Goal: Task Accomplishment & Management: Manage account settings

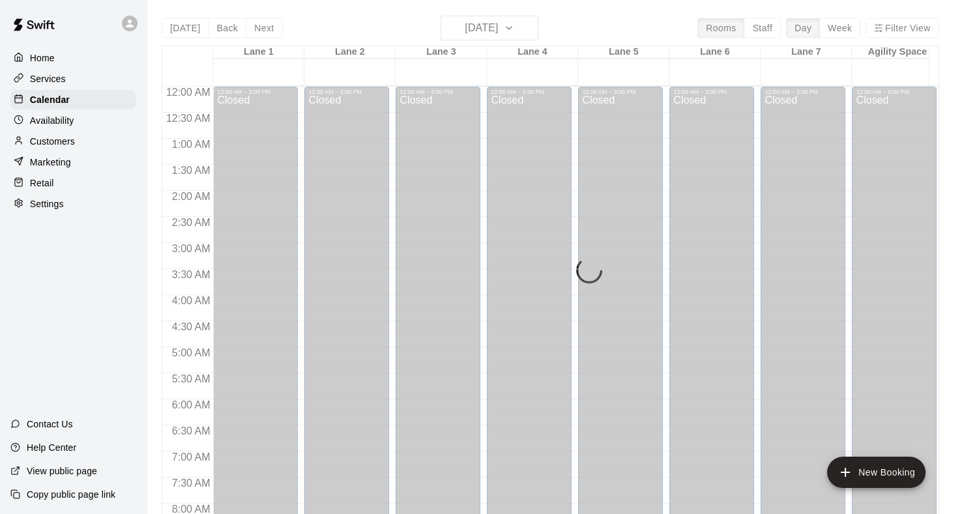
scroll to position [759, 0]
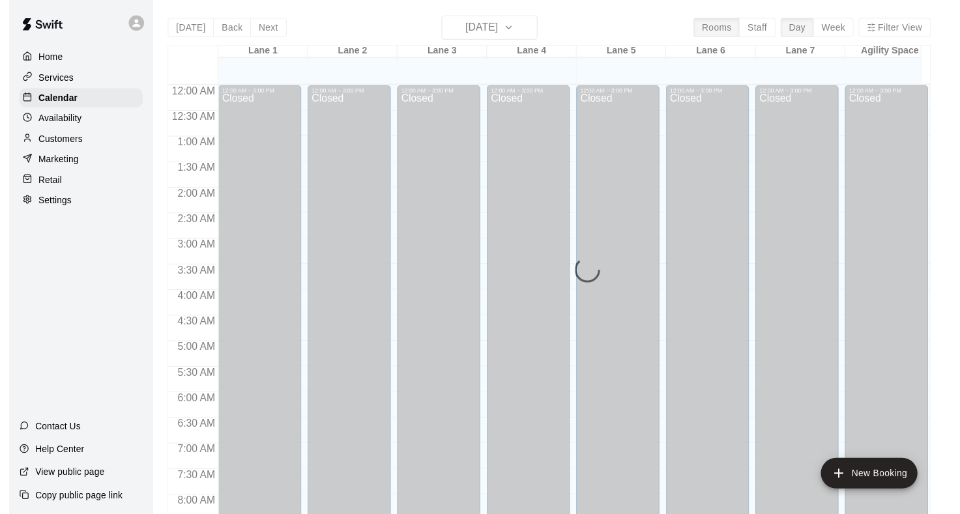
scroll to position [759, 0]
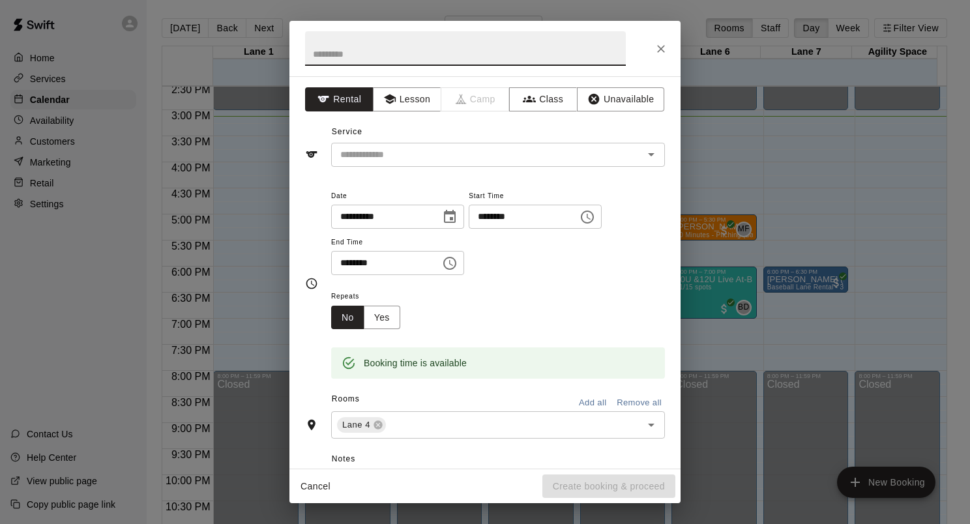
click at [658, 57] on button "Close" at bounding box center [660, 48] width 23 height 23
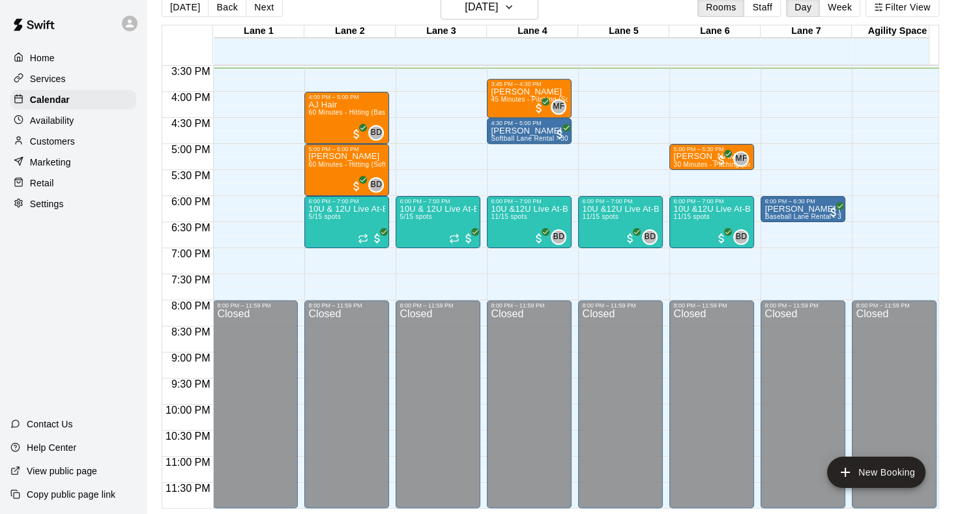
scroll to position [678, 0]
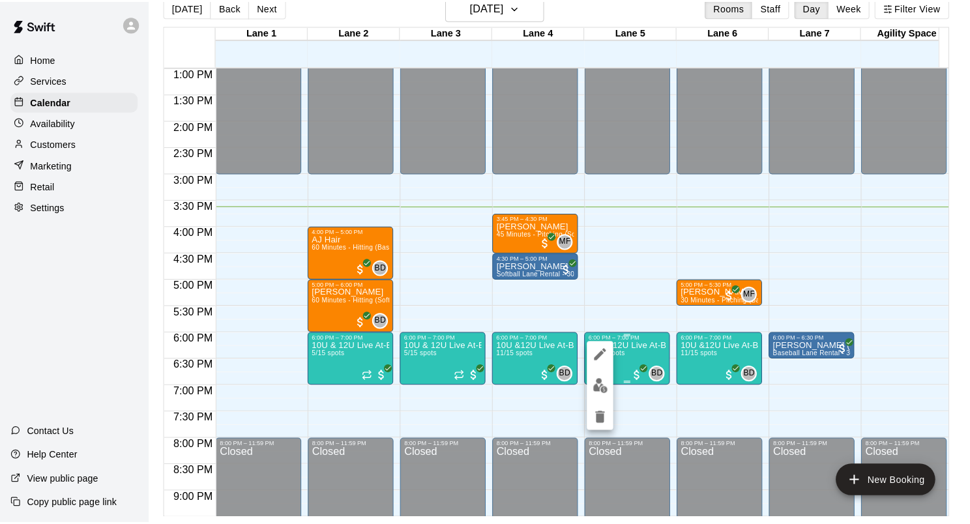
scroll to position [21, 0]
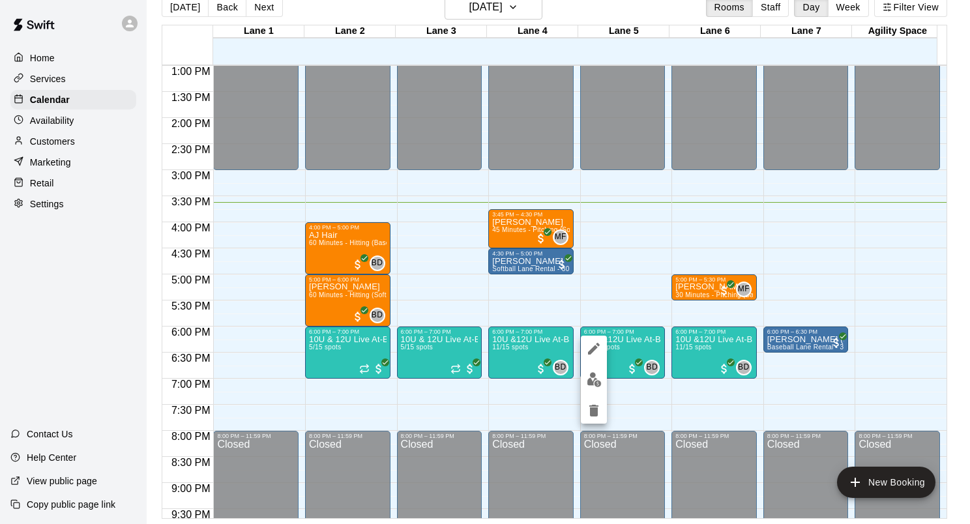
click at [595, 391] on button "edit" at bounding box center [594, 379] width 26 height 25
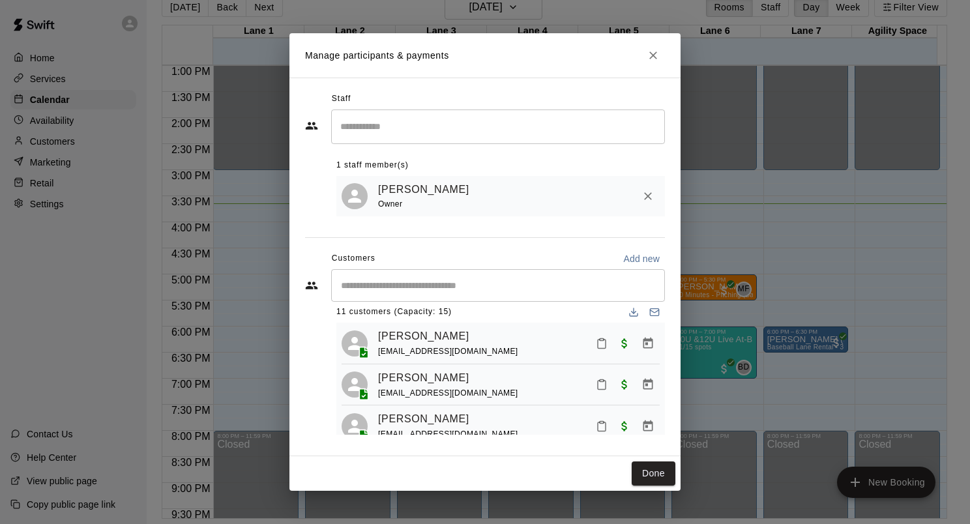
scroll to position [0, 0]
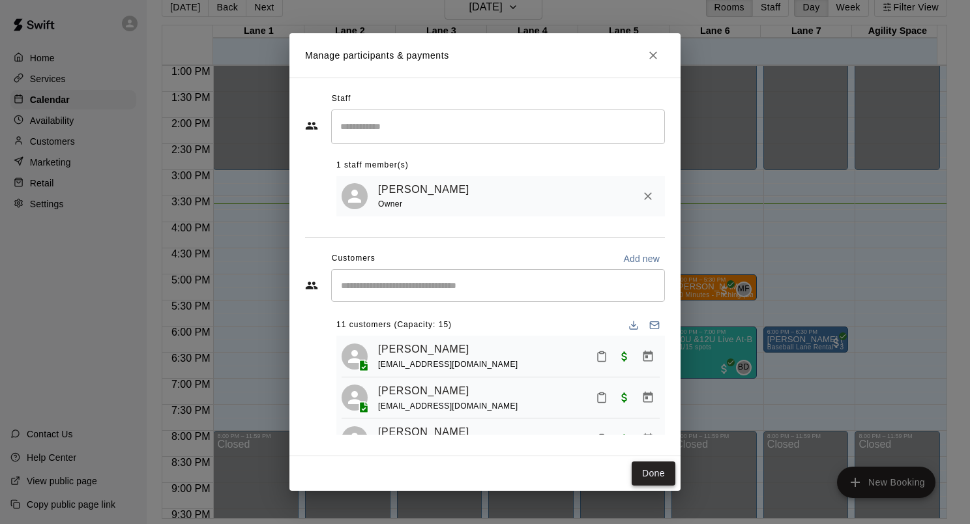
click at [651, 475] on button "Done" at bounding box center [654, 474] width 44 height 24
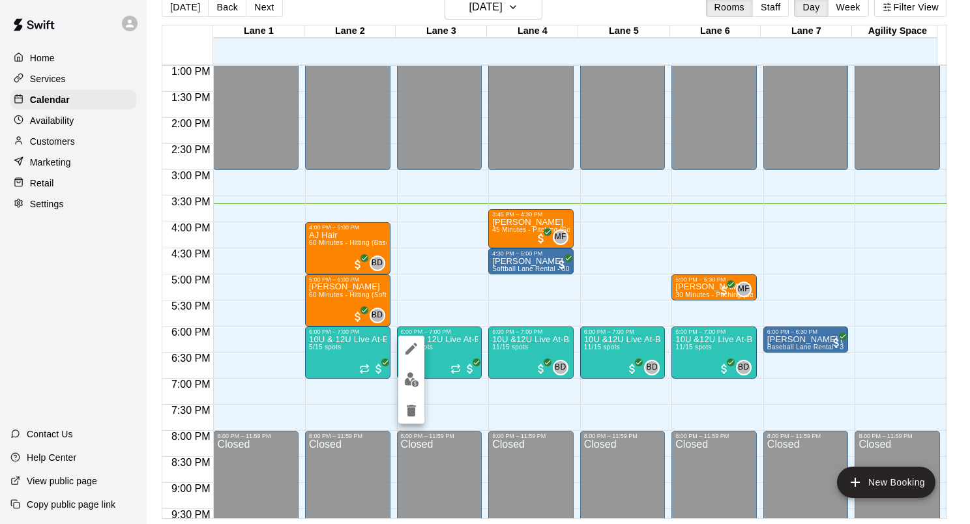
click at [417, 387] on img "edit" at bounding box center [411, 379] width 15 height 15
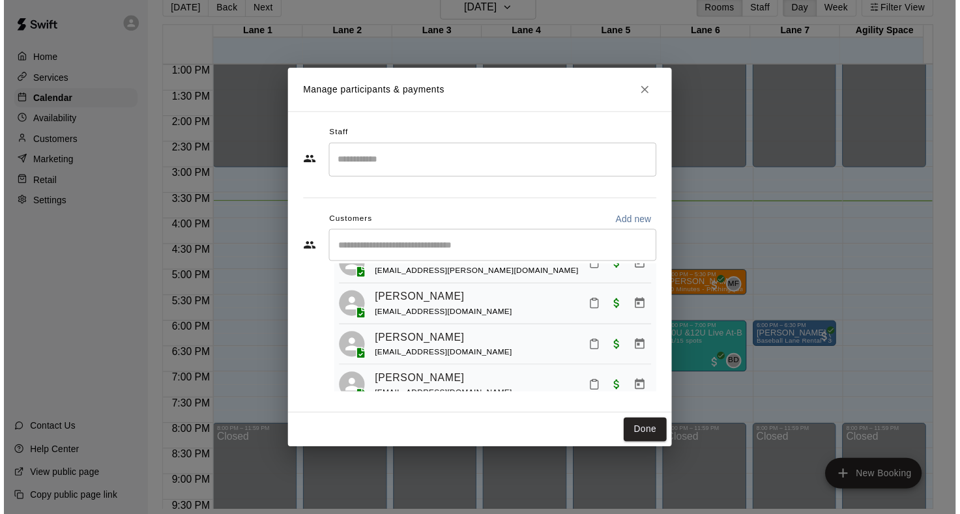
scroll to position [99, 0]
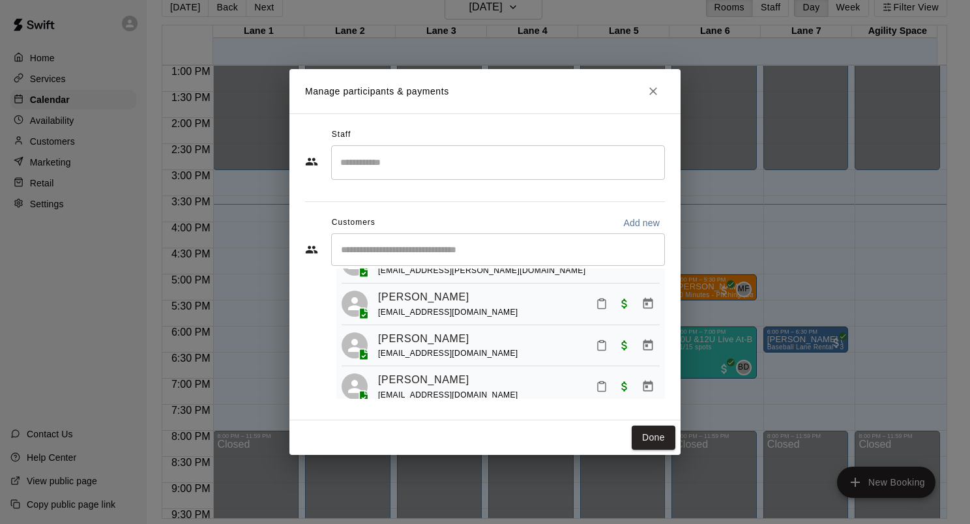
click at [654, 99] on button "Close" at bounding box center [652, 91] width 23 height 23
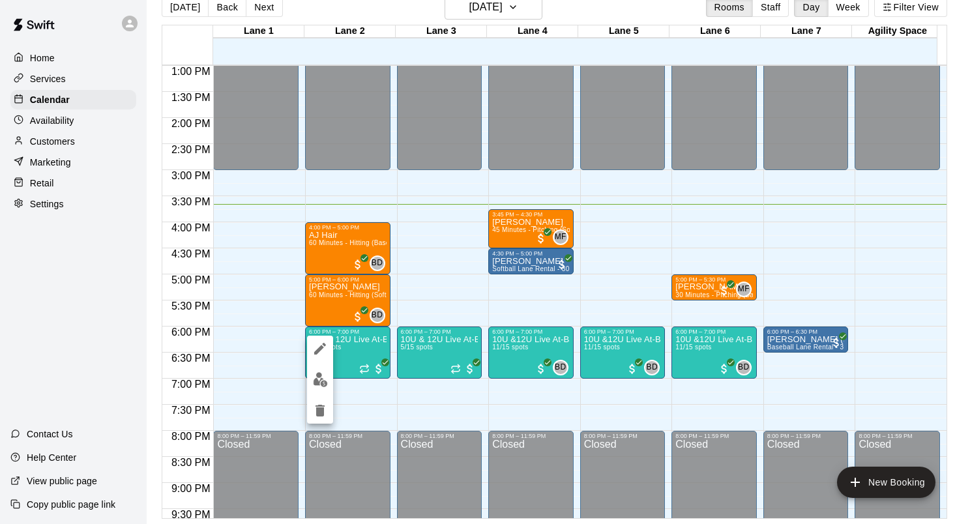
click at [321, 355] on icon "edit" at bounding box center [320, 349] width 16 height 16
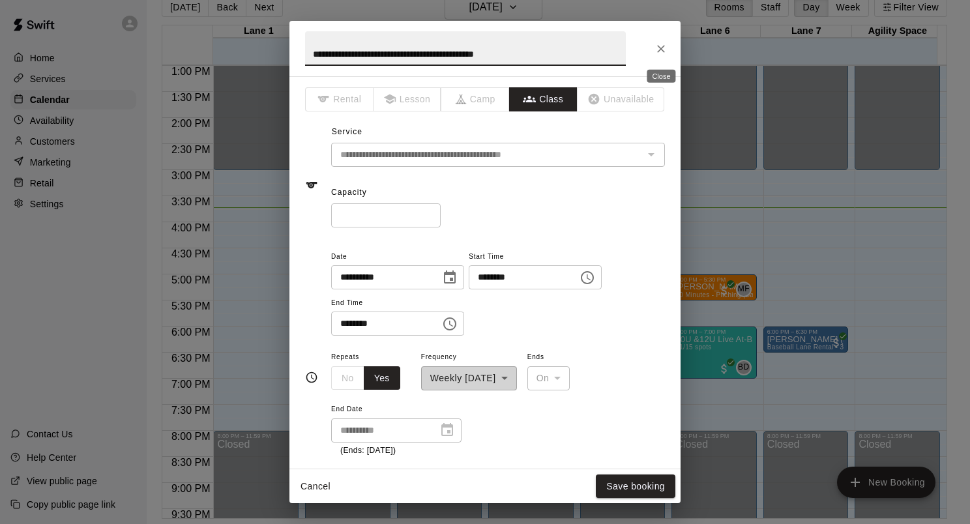
click at [660, 52] on icon "Close" at bounding box center [660, 48] width 13 height 13
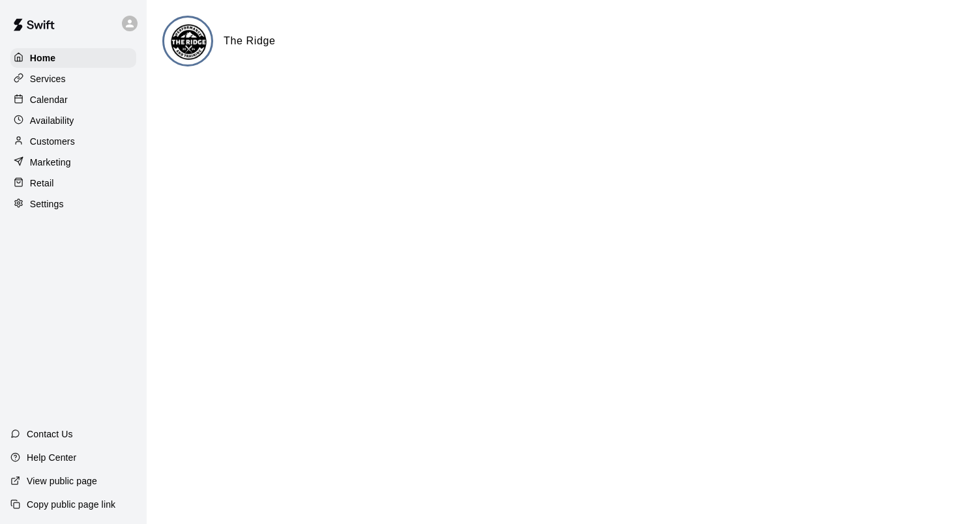
click at [81, 102] on div "Calendar" at bounding box center [73, 100] width 126 height 20
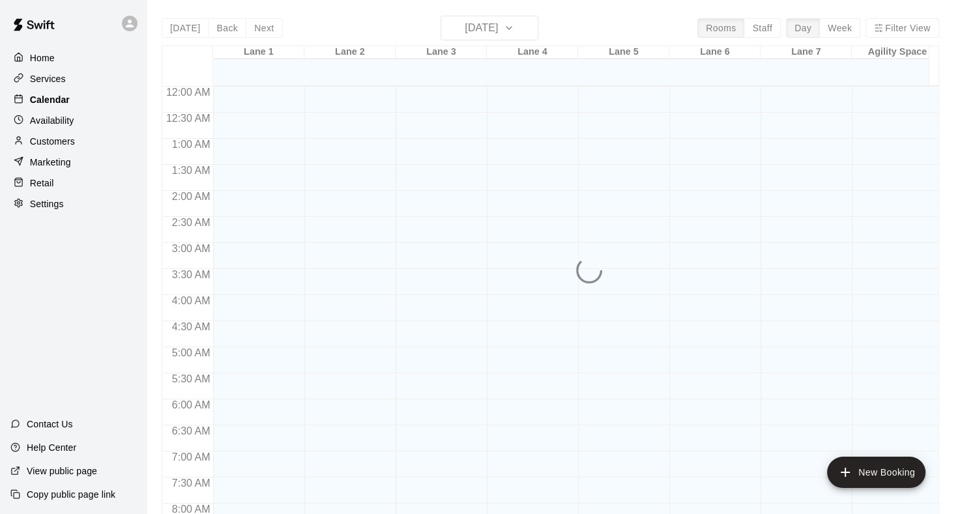
scroll to position [759, 0]
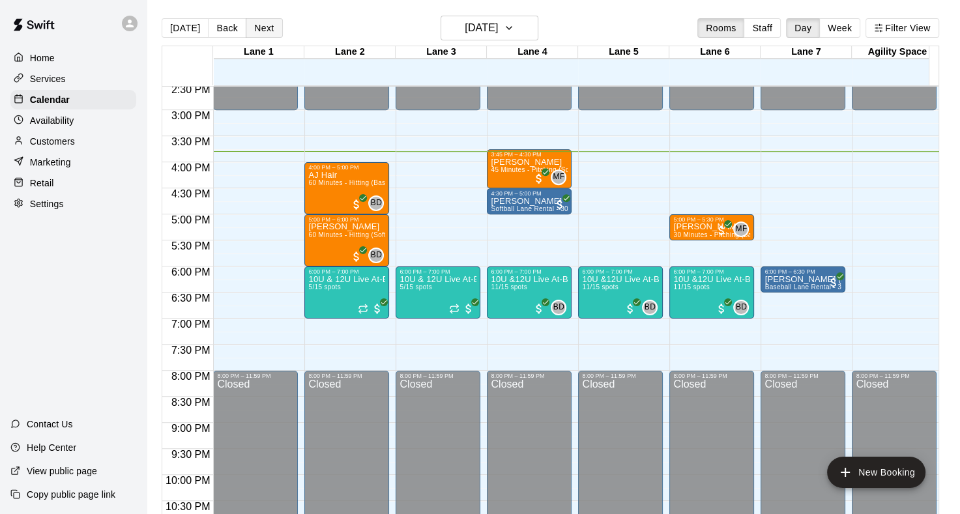
click at [256, 29] on button "Next" at bounding box center [264, 28] width 37 height 20
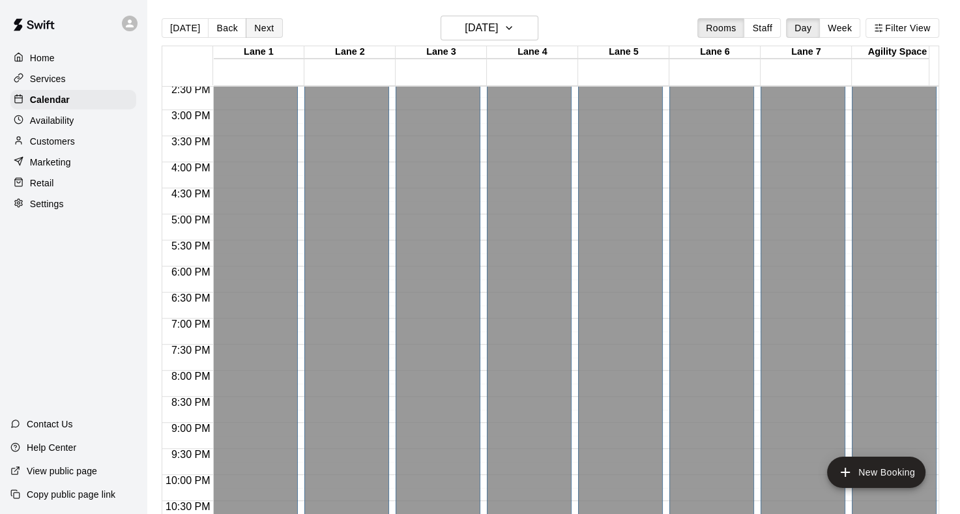
click at [259, 33] on button "Next" at bounding box center [264, 28] width 37 height 20
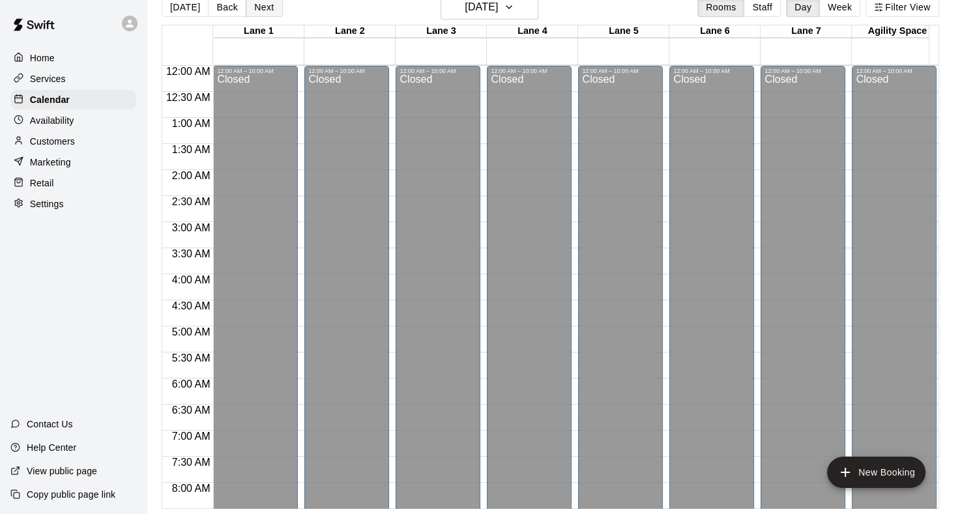
scroll to position [0, 0]
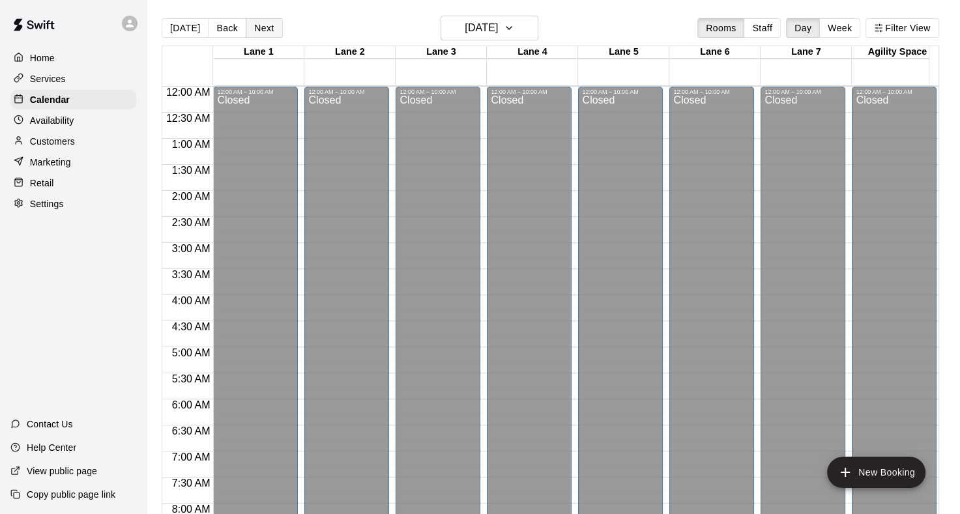
click at [263, 29] on button "Next" at bounding box center [264, 28] width 37 height 20
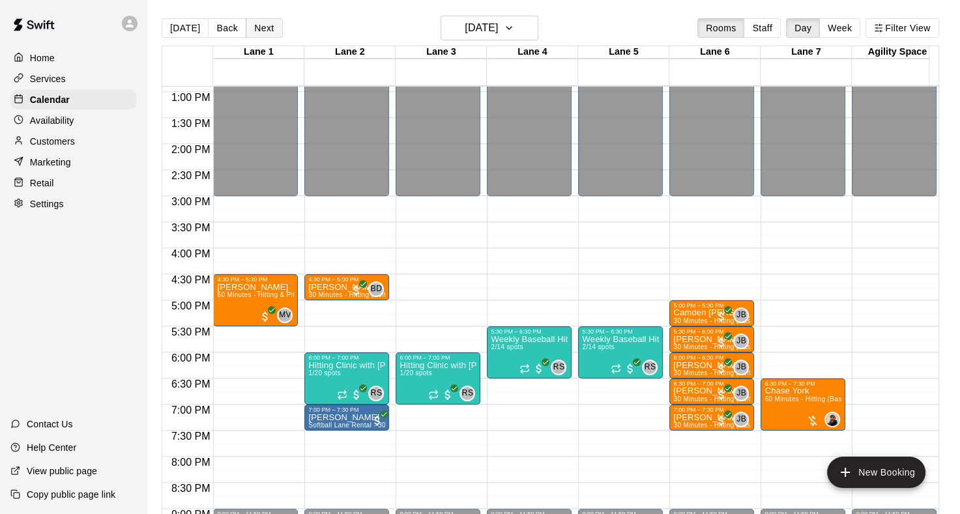
scroll to position [674, 0]
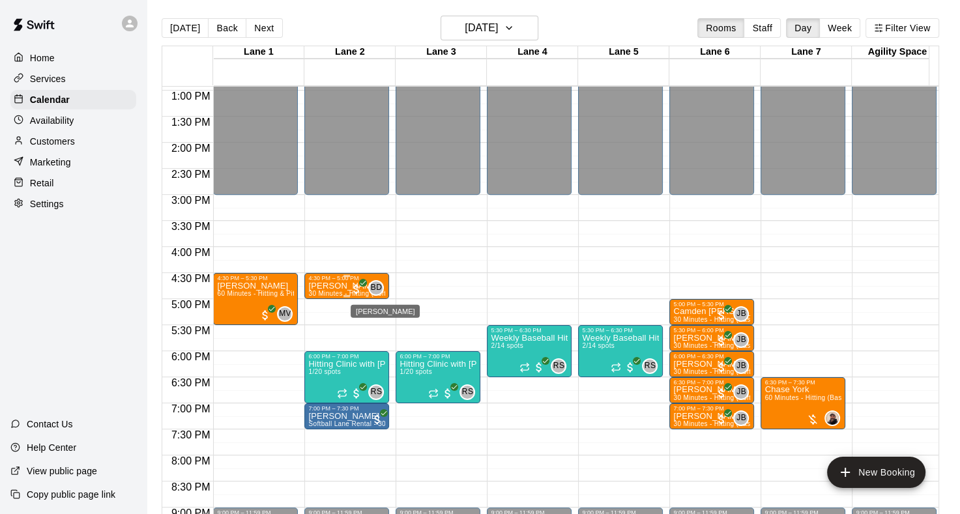
drag, startPoint x: 235, startPoint y: 293, endPoint x: 372, endPoint y: 293, distance: 136.9
click at [372, 293] on div "12:00 AM 12:30 AM 1:00 AM 1:30 AM 2:00 AM 2:30 AM 3:00 AM 3:30 AM 4:00 AM 4:30 …" at bounding box center [550, 307] width 776 height 444
drag, startPoint x: 252, startPoint y: 300, endPoint x: 437, endPoint y: 300, distance: 185.8
click at [437, 300] on div "12:00 AM 12:30 AM 1:00 AM 1:30 AM 2:00 AM 2:30 AM 3:00 AM 3:30 AM 4:00 AM 4:30 …" at bounding box center [550, 307] width 776 height 444
drag, startPoint x: 344, startPoint y: 297, endPoint x: 379, endPoint y: 281, distance: 38.5
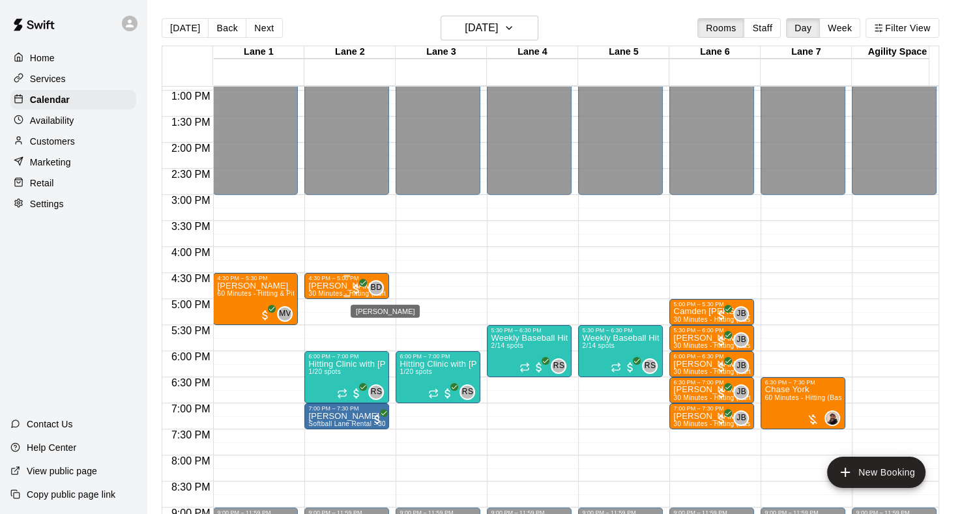
click at [379, 281] on div "4:30 PM – 5:00 PM [PERSON_NAME] 30 Minutes - Hitting (Softball) BD 0" at bounding box center [346, 286] width 77 height 22
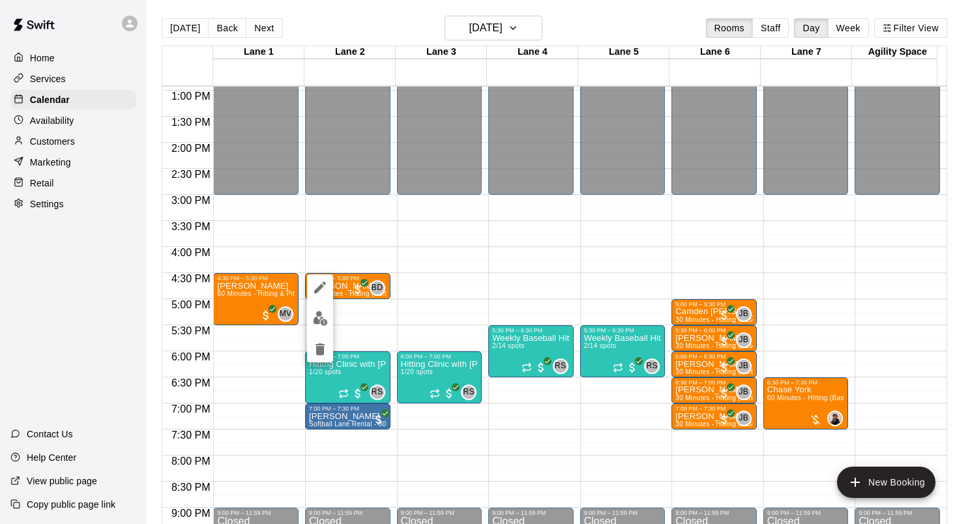
click at [448, 265] on div at bounding box center [485, 262] width 970 height 524
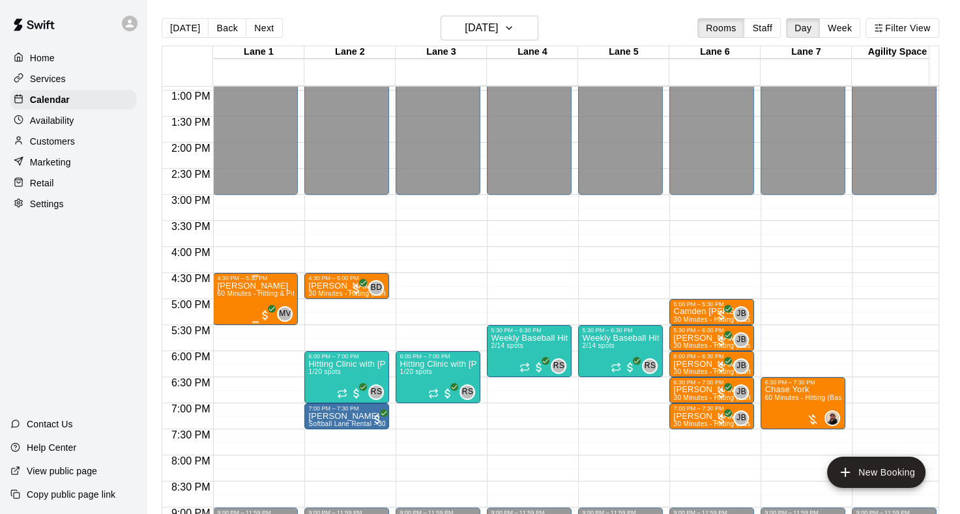
drag, startPoint x: 235, startPoint y: 299, endPoint x: 282, endPoint y: 294, distance: 47.2
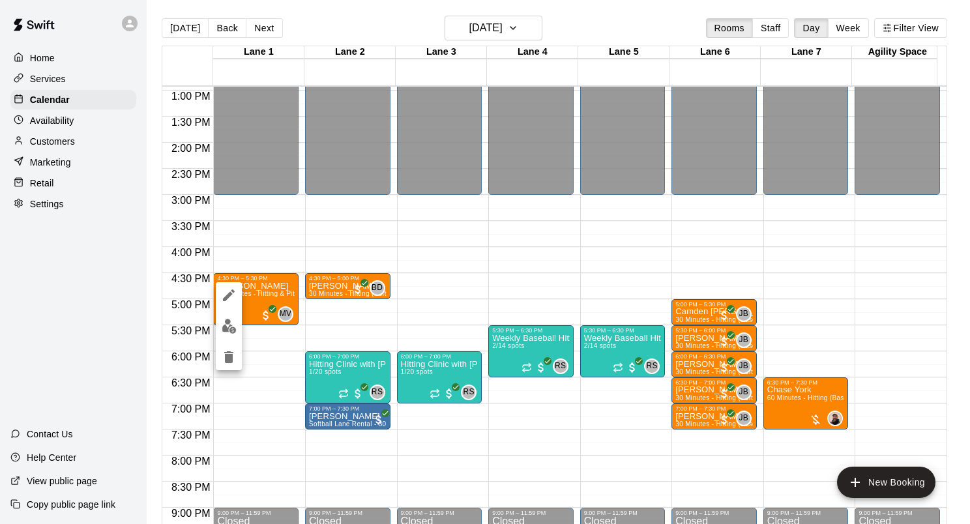
click at [261, 289] on div at bounding box center [485, 262] width 970 height 524
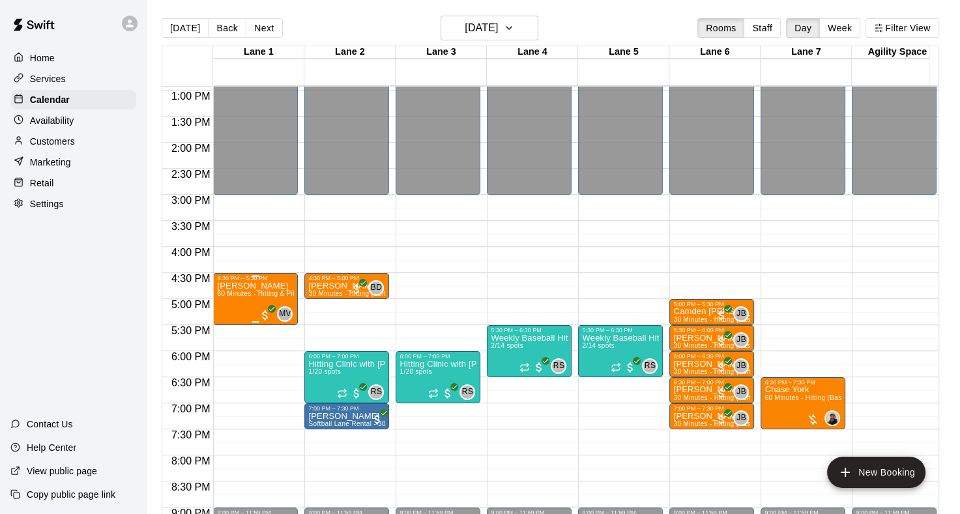
drag, startPoint x: 261, startPoint y: 289, endPoint x: 279, endPoint y: 293, distance: 18.5
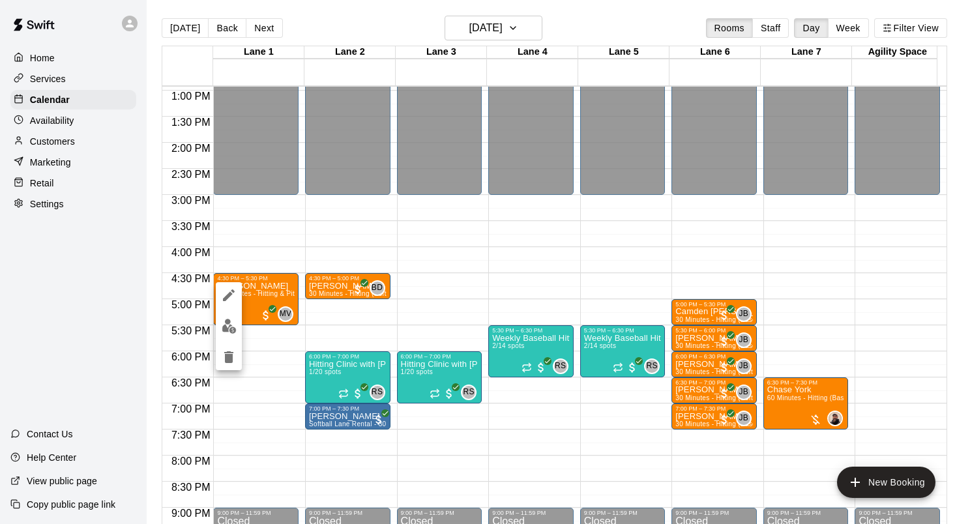
click at [443, 311] on div at bounding box center [485, 262] width 970 height 524
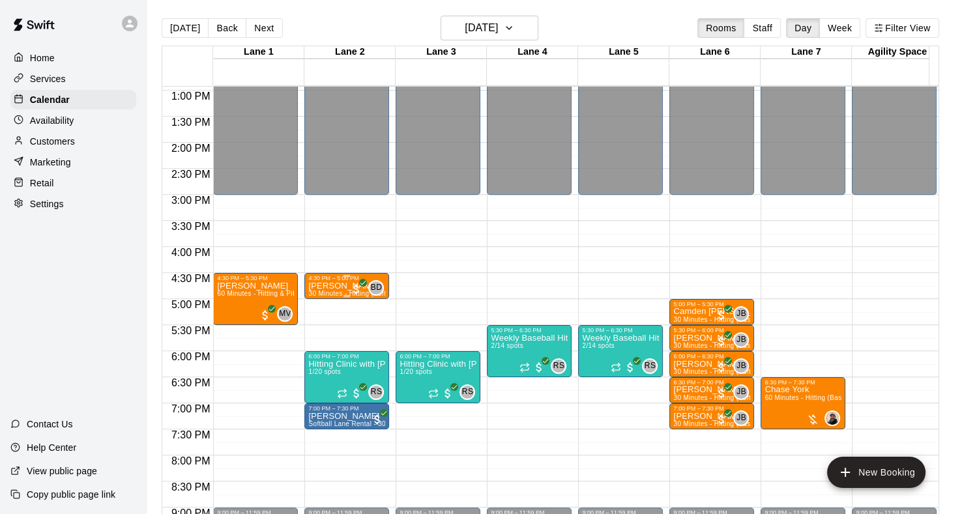
drag, startPoint x: 327, startPoint y: 284, endPoint x: 340, endPoint y: 280, distance: 13.2
click at [340, 280] on div "4:30 PM – 5:00 PM [PERSON_NAME] 30 Minutes - Hitting (Softball) BD 0" at bounding box center [346, 286] width 77 height 22
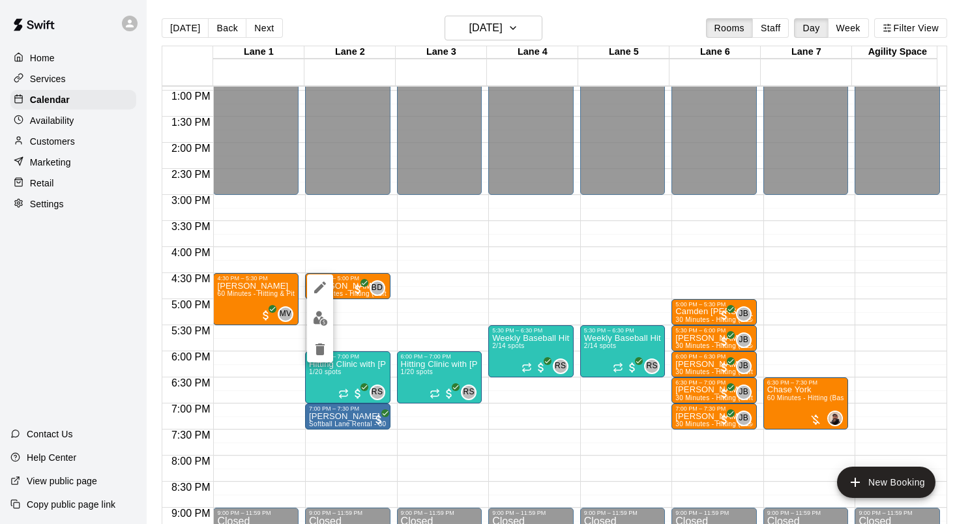
click at [242, 237] on div at bounding box center [485, 262] width 970 height 524
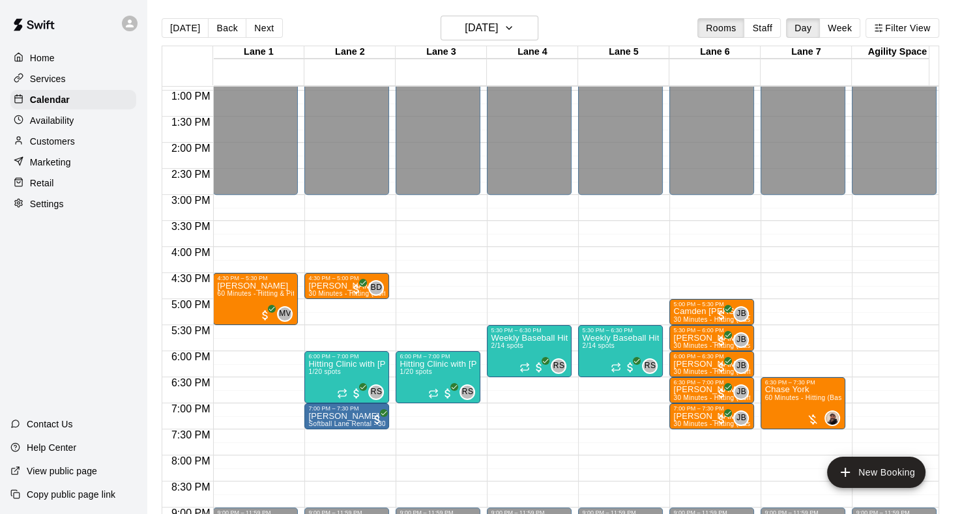
drag, startPoint x: 232, startPoint y: 295, endPoint x: 443, endPoint y: 269, distance: 212.8
click at [443, 269] on div "12:00 AM 12:30 AM 1:00 AM 1:30 AM 2:00 AM 2:30 AM 3:00 AM 3:30 AM 4:00 AM 4:30 …" at bounding box center [550, 307] width 776 height 444
click at [235, 292] on span "60 Minutes - Hitting & Pitching (Softball)" at bounding box center [279, 293] width 125 height 7
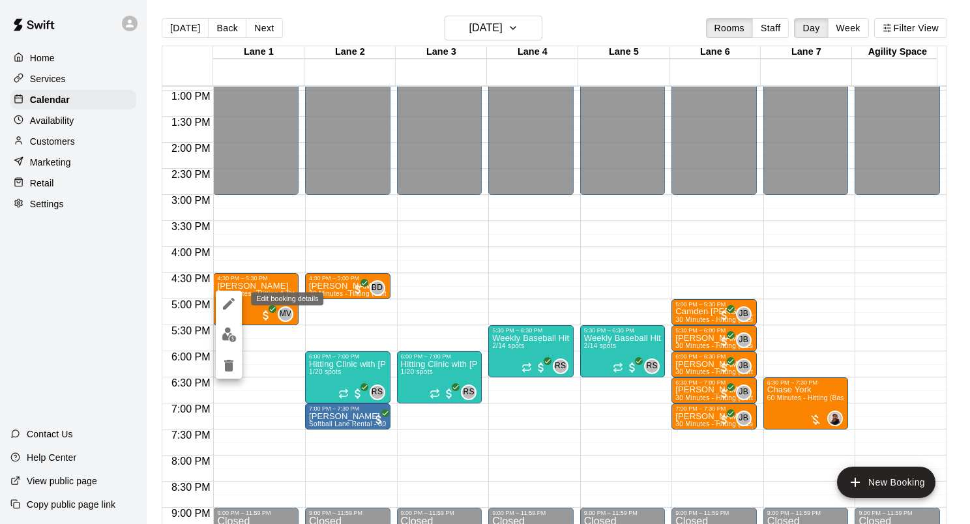
click at [237, 305] on button "edit" at bounding box center [229, 304] width 26 height 26
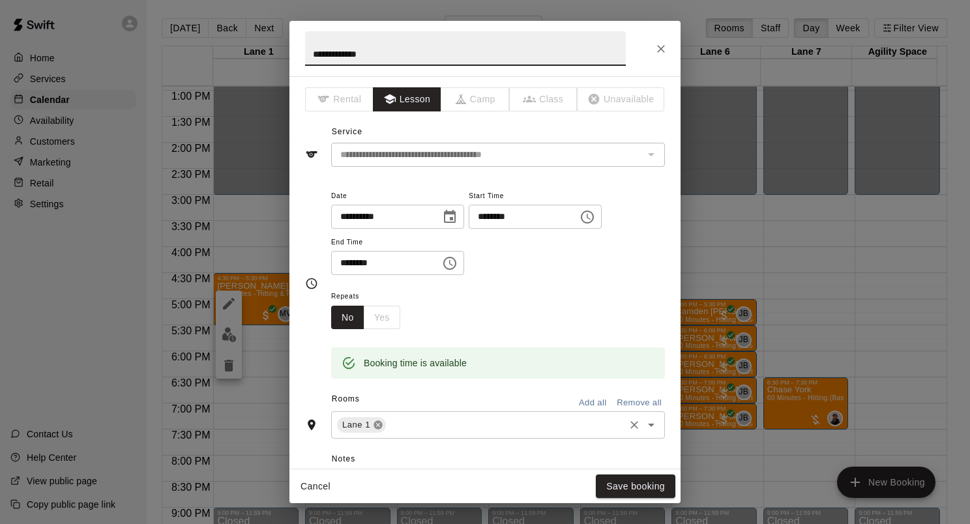
click at [375, 428] on icon at bounding box center [378, 425] width 8 height 8
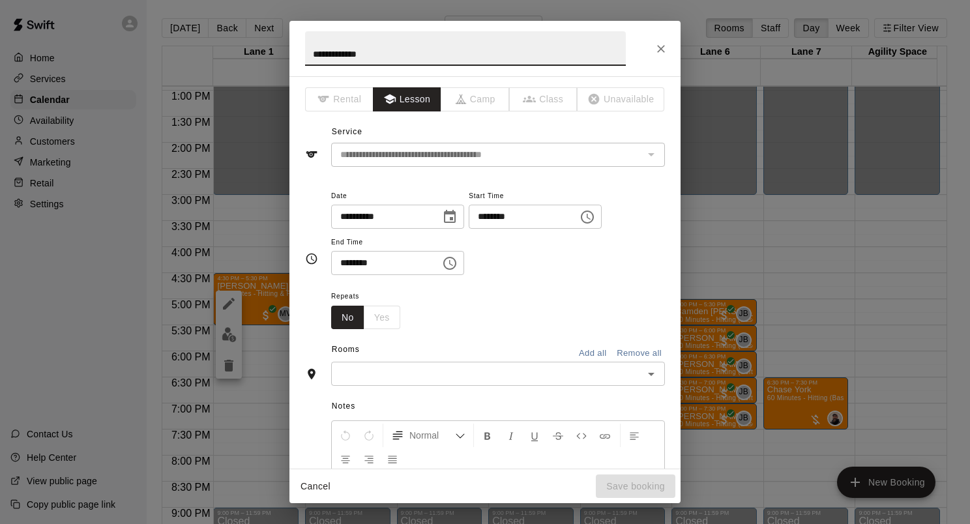
click at [407, 370] on input "text" at bounding box center [487, 374] width 304 height 16
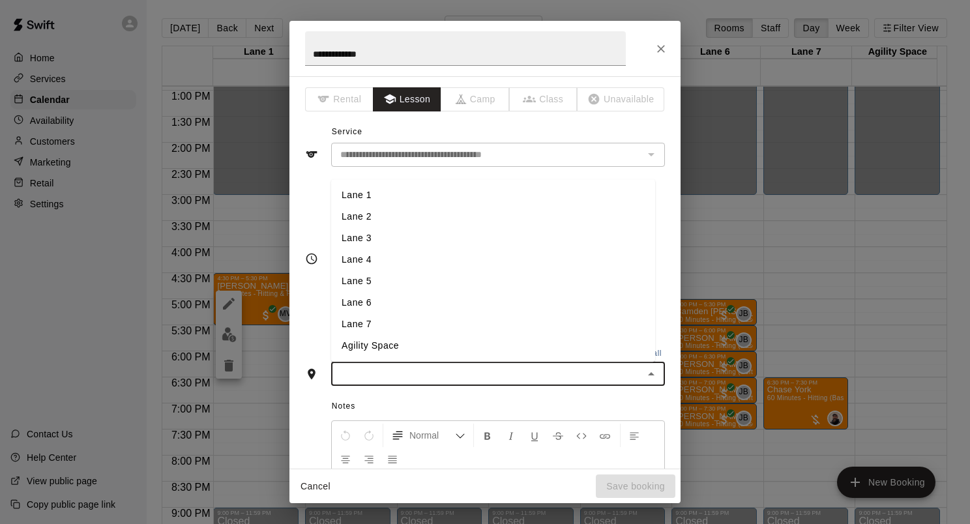
click at [355, 242] on li "Lane 3" at bounding box center [493, 239] width 324 height 22
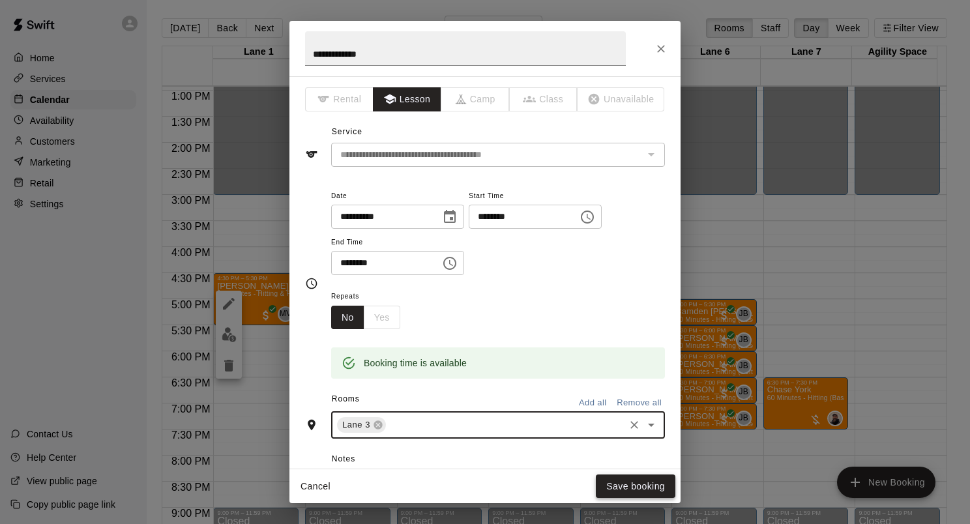
click at [630, 484] on button "Save booking" at bounding box center [636, 487] width 80 height 24
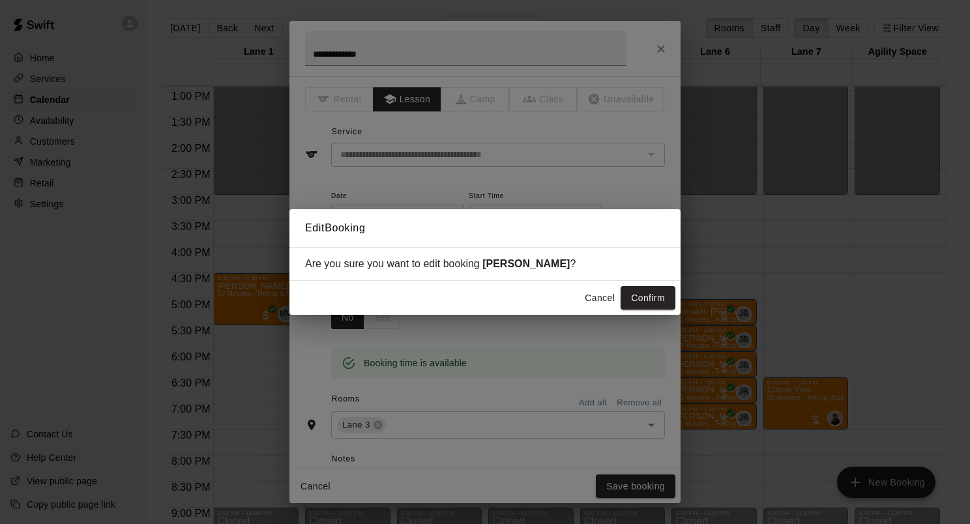
click at [629, 484] on div "Edit Booking Are you sure you want to edit booking [PERSON_NAME] ? Cancel Confi…" at bounding box center [485, 262] width 970 height 524
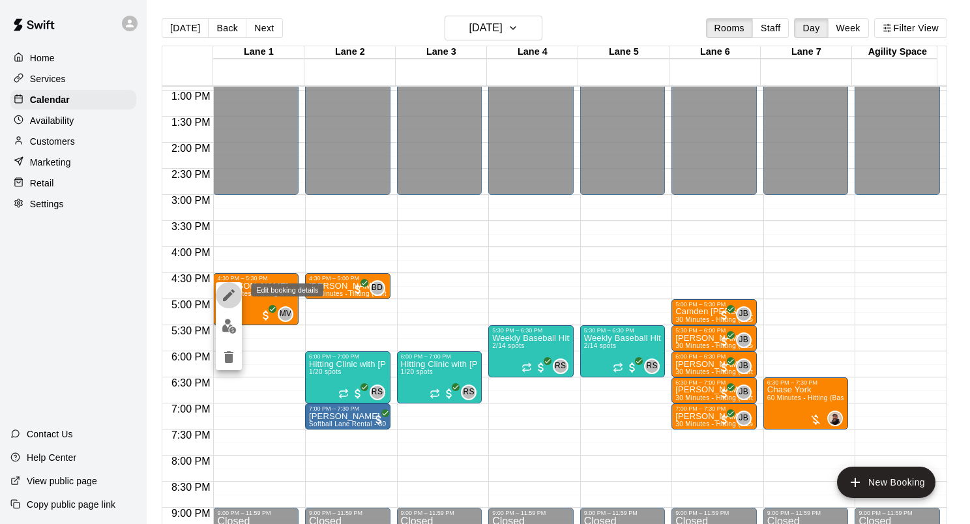
click at [225, 291] on icon "edit" at bounding box center [229, 295] width 16 height 16
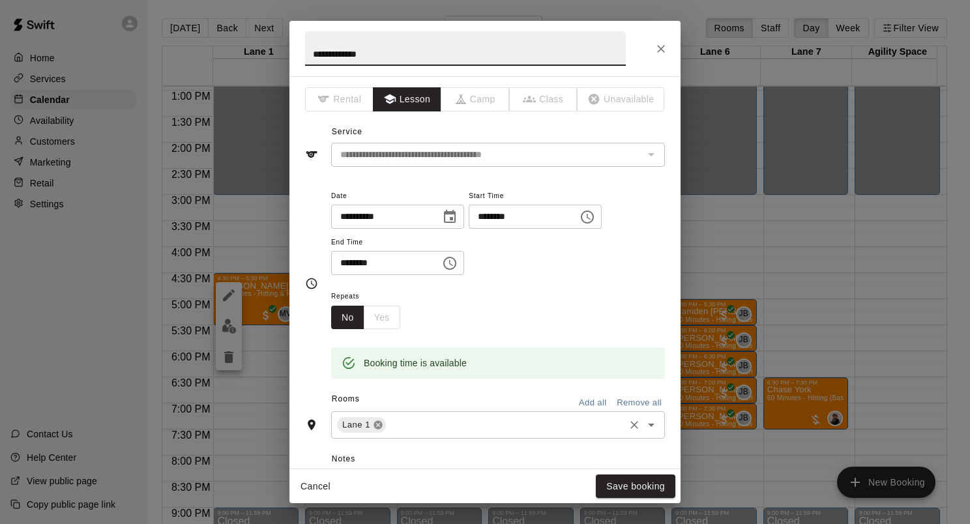
click at [377, 428] on icon at bounding box center [378, 425] width 8 height 8
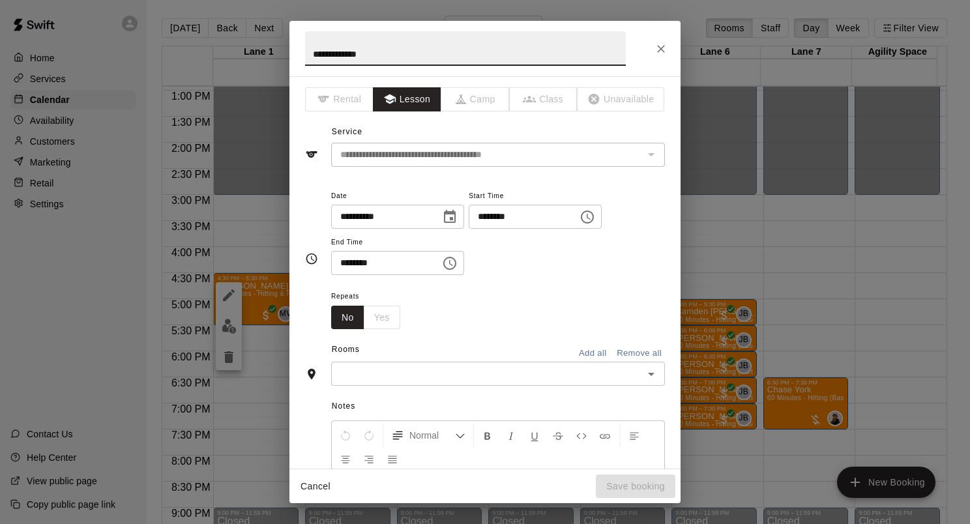
click at [409, 375] on input "text" at bounding box center [487, 374] width 304 height 16
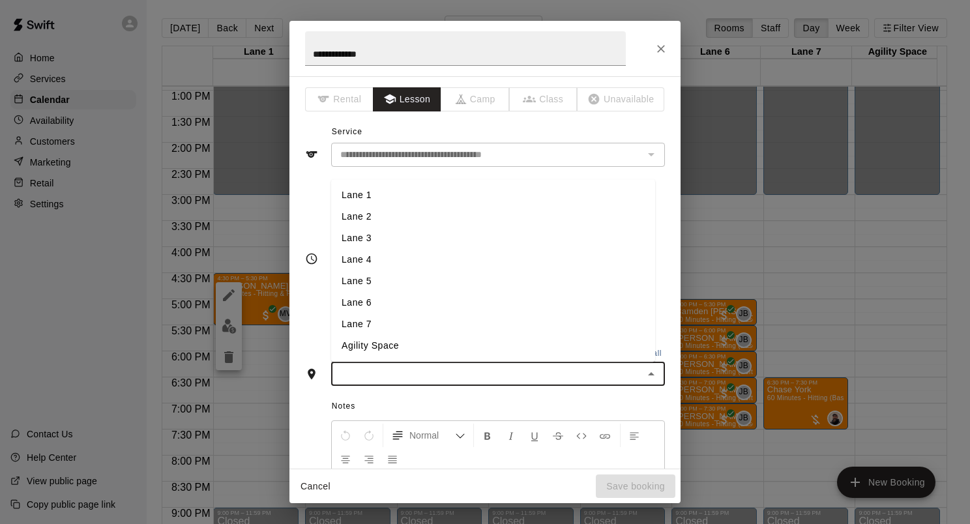
click at [369, 242] on li "Lane 3" at bounding box center [493, 239] width 324 height 22
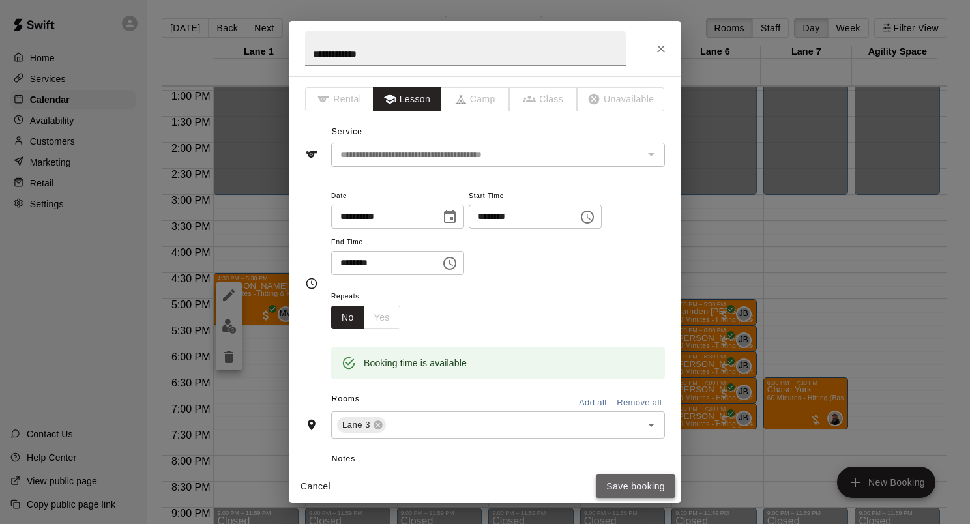
click at [639, 490] on button "Save booking" at bounding box center [636, 487] width 80 height 24
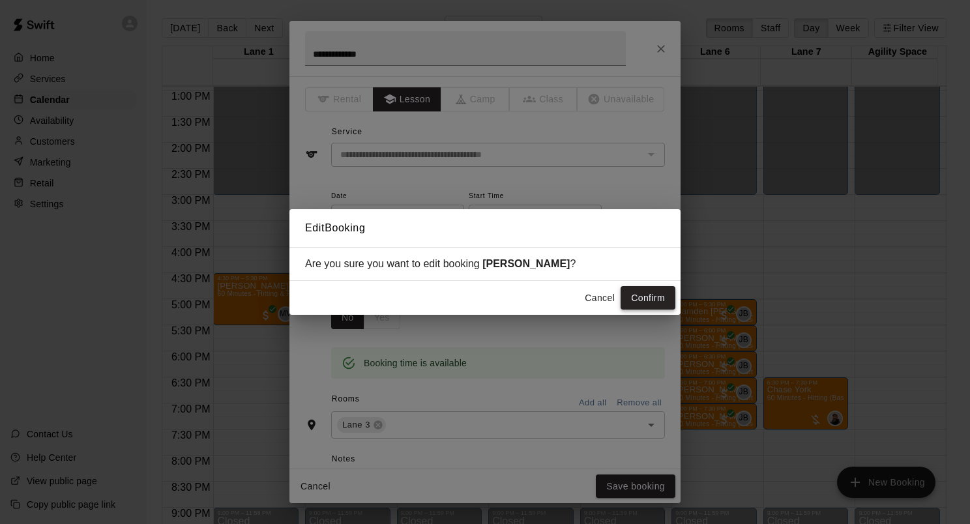
click at [641, 297] on button "Confirm" at bounding box center [648, 298] width 55 height 24
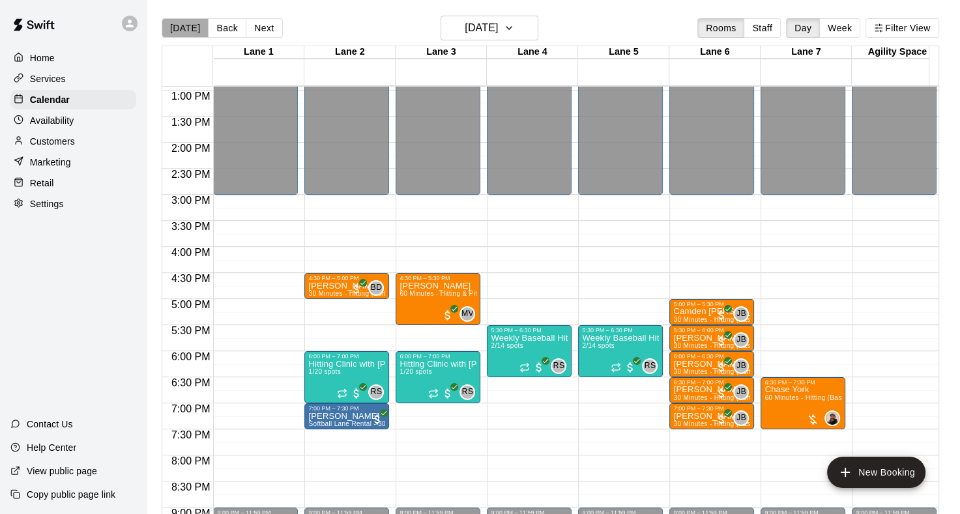
click at [194, 30] on button "[DATE]" at bounding box center [185, 28] width 47 height 20
